Goal: Information Seeking & Learning: Learn about a topic

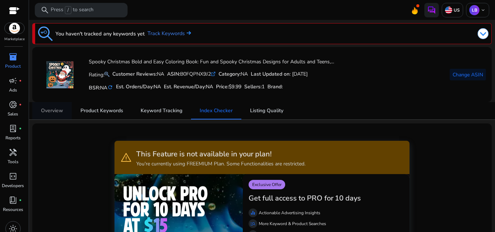
click at [54, 112] on span "Overview" at bounding box center [52, 110] width 22 height 5
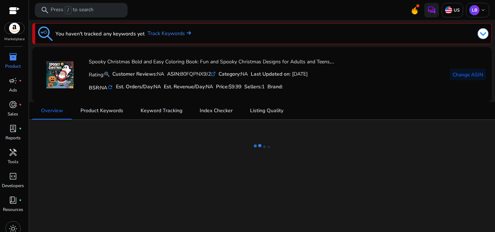
click at [485, 35] on img at bounding box center [483, 33] width 11 height 11
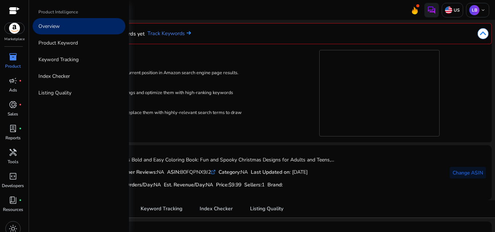
click at [14, 55] on span "inventory_2" at bounding box center [13, 57] width 9 height 9
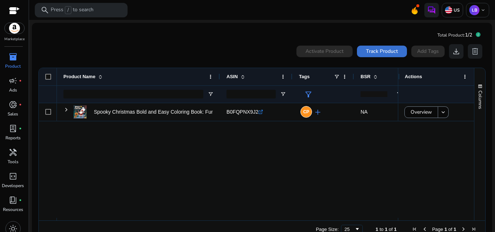
click at [385, 53] on span "Track Product" at bounding box center [382, 51] width 32 height 8
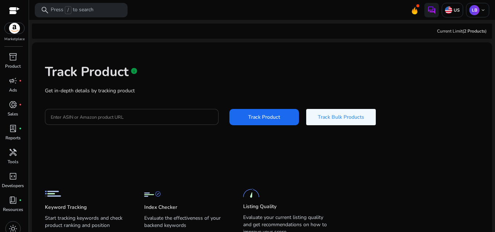
click at [123, 119] on input "Enter ASIN or Amazon product URL" at bounding box center [132, 117] width 162 height 8
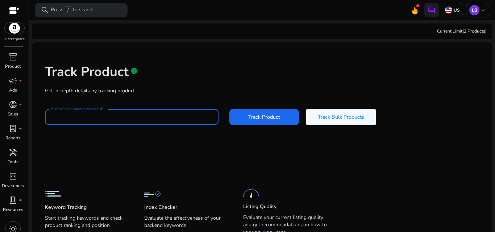
paste input "**********"
type input "**********"
click at [237, 84] on div "Track Product info" at bounding box center [262, 70] width 434 height 30
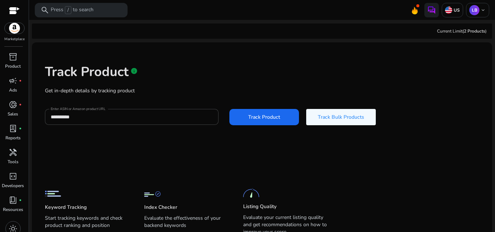
click at [267, 115] on span "Track Product" at bounding box center [264, 117] width 32 height 8
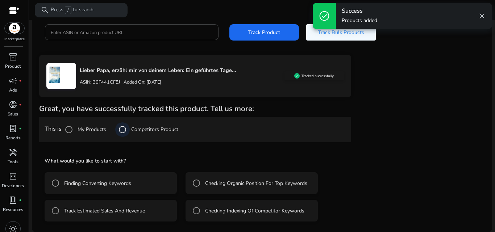
scroll to position [85, 0]
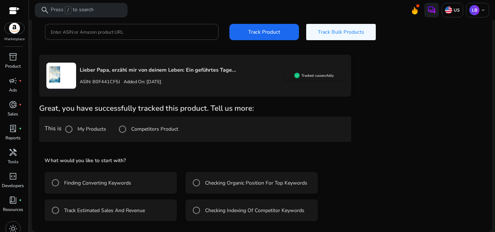
click at [84, 182] on label "Finding Converting Keywords" at bounding box center [97, 183] width 68 height 8
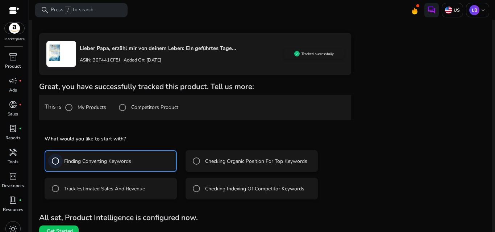
scroll to position [117, 0]
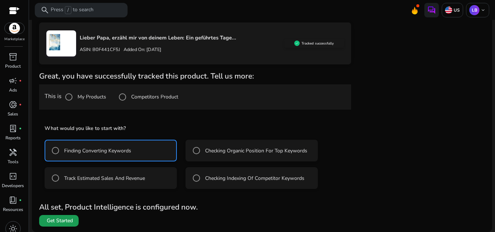
click at [57, 222] on span "Get Started" at bounding box center [60, 220] width 26 height 7
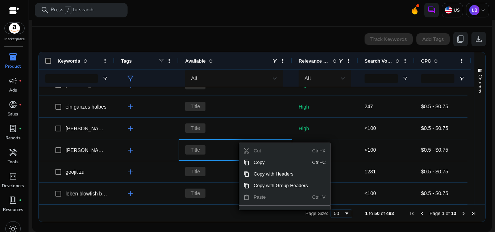
click at [268, 199] on span "Paste" at bounding box center [280, 198] width 63 height 12
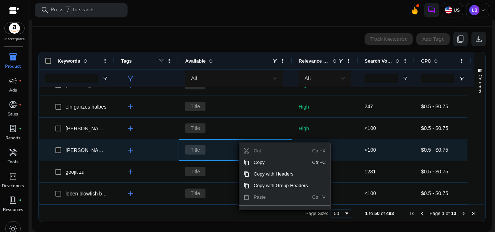
click at [213, 151] on span "Title" at bounding box center [235, 150] width 100 height 15
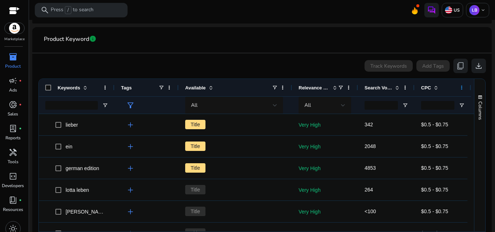
click at [460, 87] on span at bounding box center [462, 88] width 6 height 6
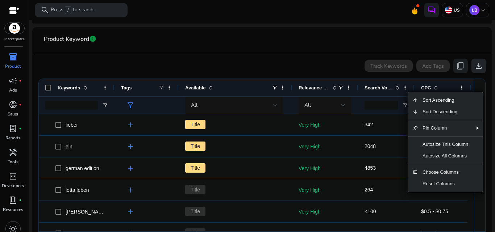
click at [475, 68] on span "download" at bounding box center [478, 66] width 9 height 9
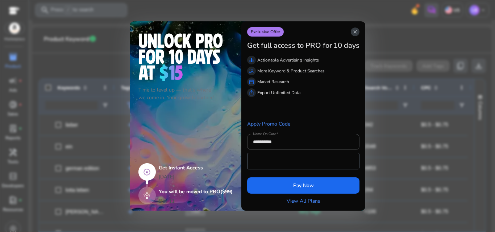
click at [358, 33] on span "close" at bounding box center [355, 32] width 6 height 6
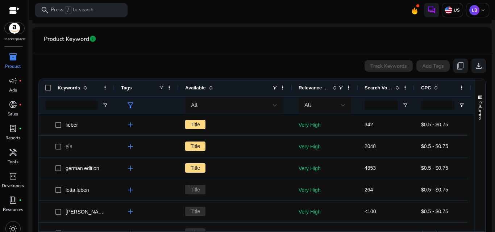
click at [388, 64] on div "Track Keywords" at bounding box center [388, 66] width 48 height 12
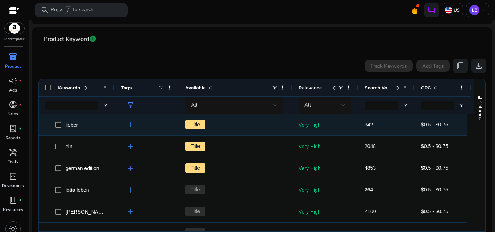
click at [255, 127] on span "Title" at bounding box center [235, 124] width 100 height 15
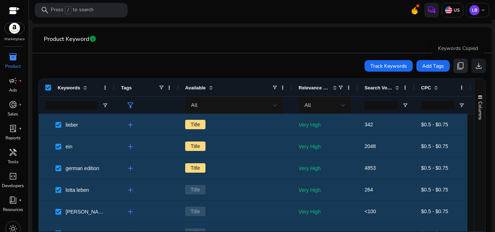
click at [457, 66] on span "content_copy" at bounding box center [460, 66] width 9 height 9
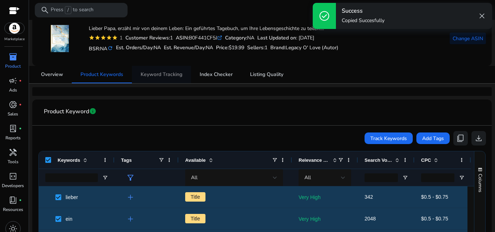
click at [162, 73] on span "Keyword Tracking" at bounding box center [162, 74] width 42 height 5
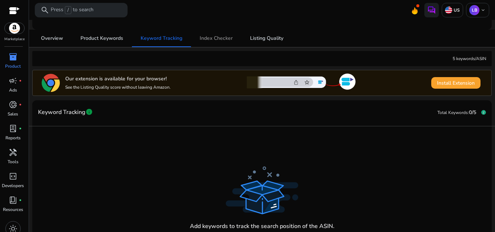
click at [215, 39] on span "Index Checker" at bounding box center [216, 38] width 33 height 5
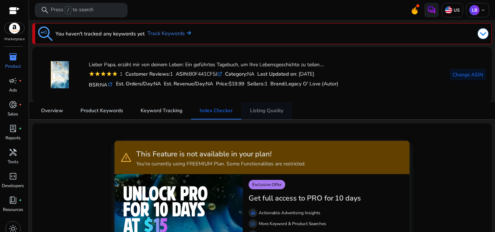
click at [278, 117] on span "Listing Quality" at bounding box center [266, 110] width 33 height 17
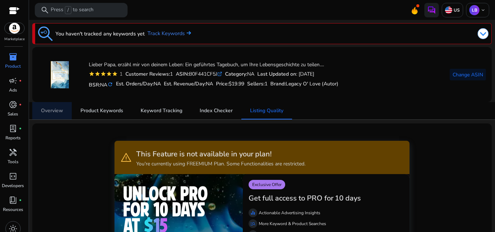
click at [57, 108] on span "Overview" at bounding box center [52, 110] width 22 height 5
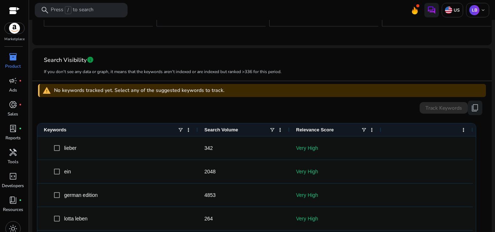
click at [8, 30] on img at bounding box center [15, 28] width 20 height 11
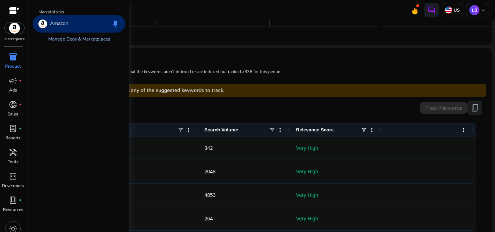
click at [73, 38] on link "Manage Geos & Marketplaces" at bounding box center [79, 39] width 74 height 13
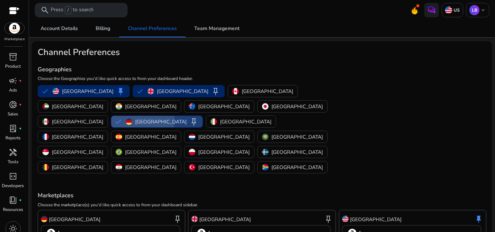
click at [184, 118] on p "[GEOGRAPHIC_DATA]" at bounding box center [160, 122] width 51 height 8
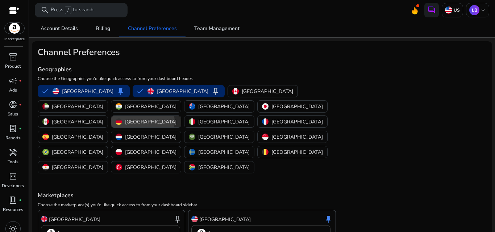
click at [176, 118] on p "[GEOGRAPHIC_DATA]" at bounding box center [150, 122] width 51 height 8
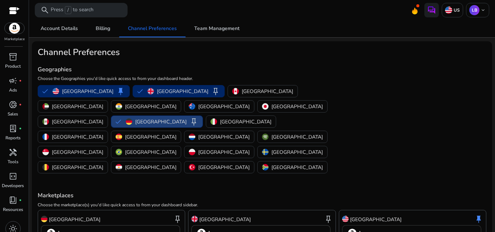
click at [425, 225] on div "Amazon" at bounding box center [412, 234] width 128 height 18
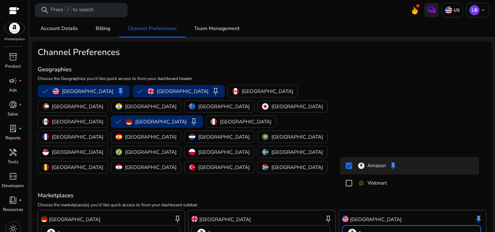
click at [450, 17] on div at bounding box center [247, 116] width 495 height 232
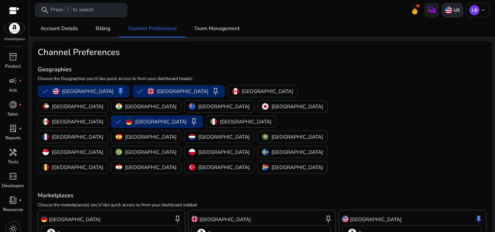
drag, startPoint x: 450, startPoint y: 17, endPoint x: 449, endPoint y: 11, distance: 6.2
click at [449, 15] on div "US" at bounding box center [452, 10] width 21 height 14
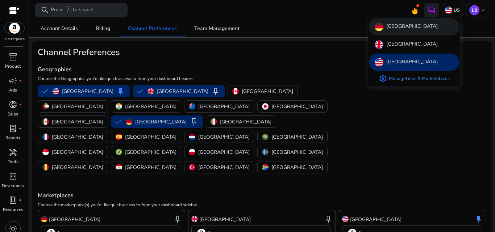
click at [417, 31] on div "[GEOGRAPHIC_DATA]" at bounding box center [414, 26] width 91 height 17
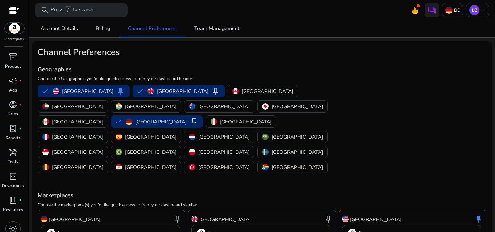
click at [17, 32] on img at bounding box center [15, 28] width 20 height 11
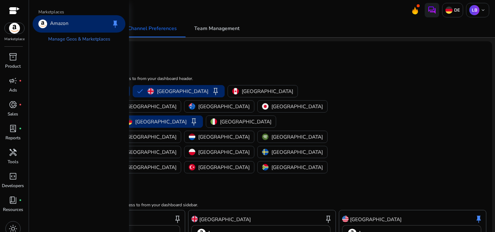
click at [15, 29] on img at bounding box center [15, 28] width 20 height 11
click at [20, 58] on div "inventory_2" at bounding box center [13, 57] width 20 height 12
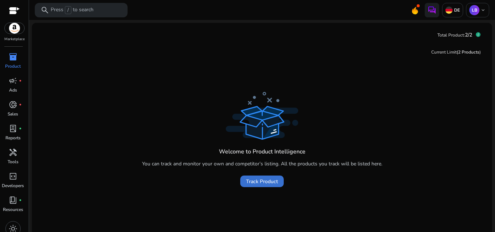
click at [273, 183] on span "Track Product" at bounding box center [262, 182] width 32 height 8
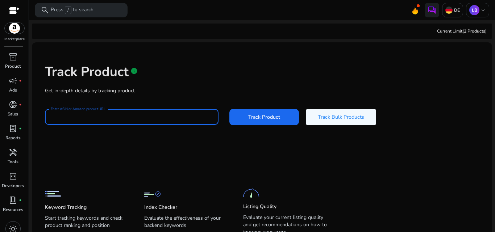
click at [152, 115] on input "Enter ASIN or Amazon product URL" at bounding box center [132, 117] width 162 height 8
paste input "**********"
type input "**********"
paste input "**********"
type input "**********"
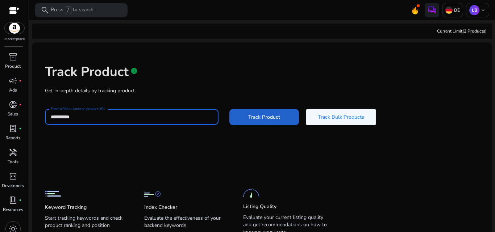
click at [257, 117] on span "Track Product" at bounding box center [264, 117] width 32 height 8
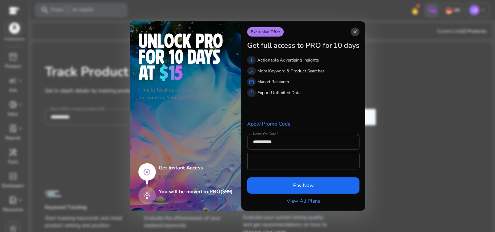
click at [354, 34] on span "close" at bounding box center [355, 32] width 6 height 6
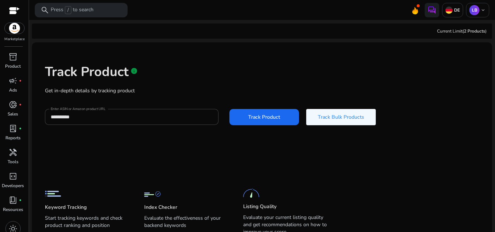
drag, startPoint x: 425, startPoint y: 32, endPoint x: 450, endPoint y: 33, distance: 25.0
click at [449, 33] on div "Current Limit (2 Products )" at bounding box center [262, 31] width 460 height 15
click at [432, 68] on div "Track Product info" at bounding box center [262, 70] width 434 height 30
click at [12, 58] on span "inventory_2" at bounding box center [13, 57] width 9 height 9
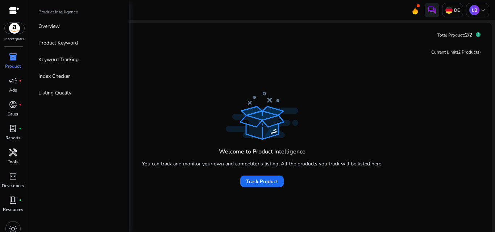
click at [11, 151] on span "handyman" at bounding box center [13, 152] width 9 height 9
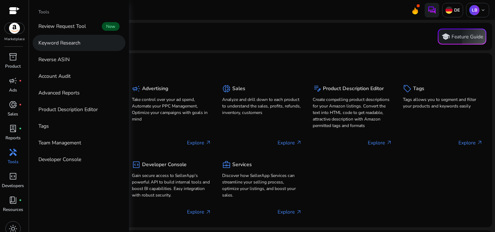
click at [62, 41] on p "Keyword Research" at bounding box center [59, 43] width 42 height 8
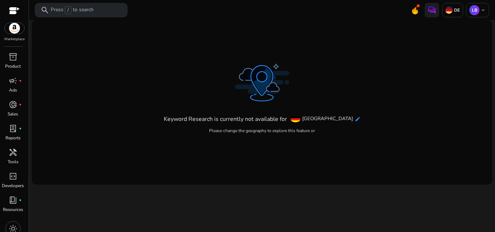
click at [355, 119] on mat-icon "edit" at bounding box center [358, 119] width 6 height 6
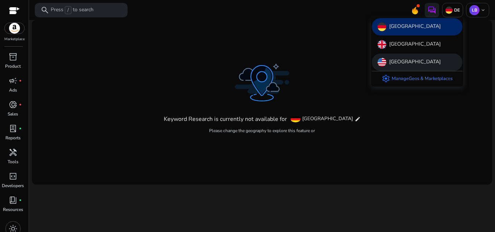
click at [401, 63] on p "[GEOGRAPHIC_DATA]" at bounding box center [414, 62] width 51 height 9
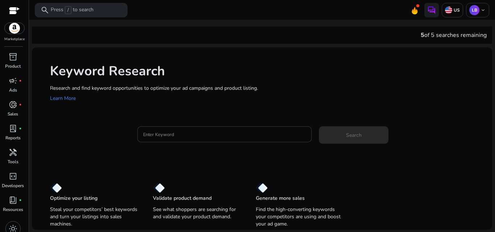
click at [193, 135] on input "Enter Keyword" at bounding box center [224, 134] width 163 height 8
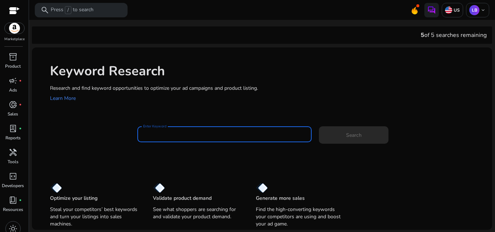
paste input "**********"
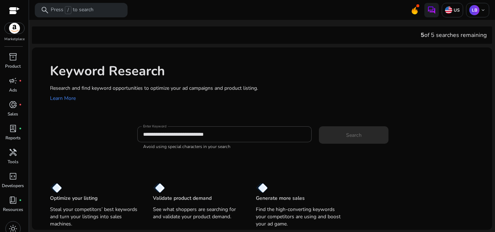
click at [352, 132] on app-sp-search-button "Search" at bounding box center [354, 133] width 70 height 7
click at [313, 103] on div "Keyword Research Research and find keyword opportunities to optimize your ad ca…" at bounding box center [262, 82] width 460 height 70
click at [156, 134] on input "**********" at bounding box center [224, 134] width 163 height 8
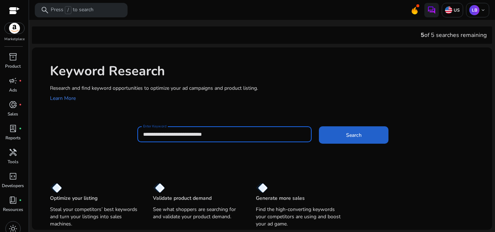
click at [347, 133] on span "Search" at bounding box center [354, 136] width 16 height 8
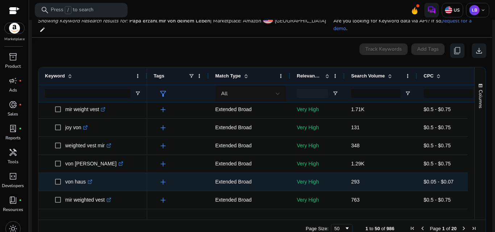
scroll to position [469, 0]
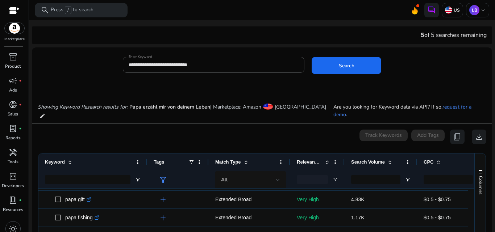
click at [282, 86] on div "Showing Keyword Research results for: Papa erzähl mir von deinem Leben | Market…" at bounding box center [262, 104] width 460 height 37
click at [237, 68] on input "**********" at bounding box center [214, 65] width 170 height 8
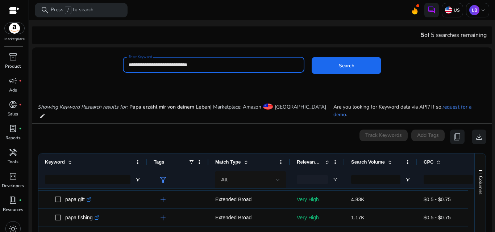
paste input
type input "**********"
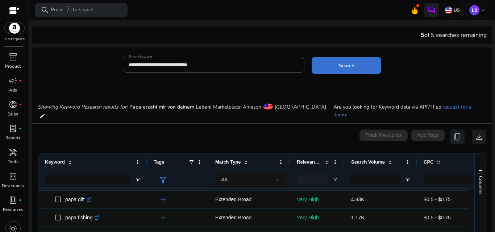
click at [330, 68] on span at bounding box center [347, 65] width 70 height 17
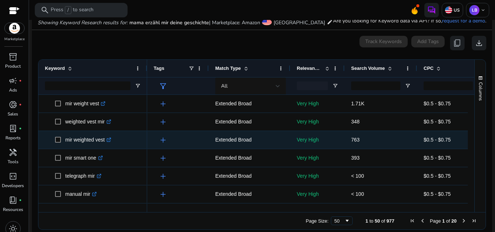
scroll to position [326, 0]
